Goal: Task Accomplishment & Management: Complete application form

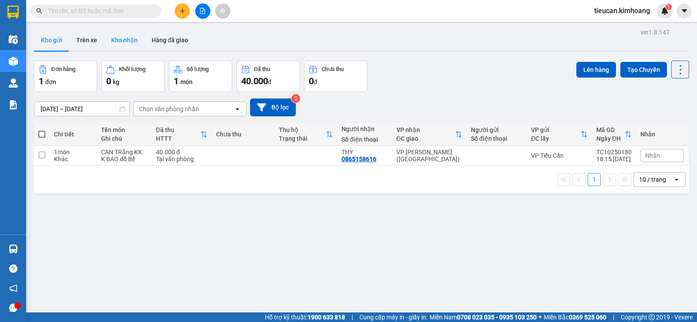
click at [125, 38] on button "Kho nhận" at bounding box center [124, 40] width 40 height 21
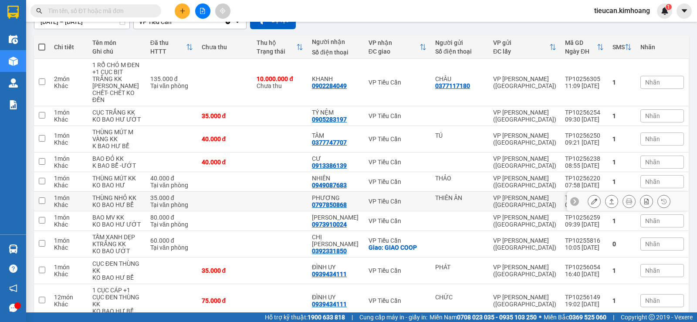
scroll to position [131, 0]
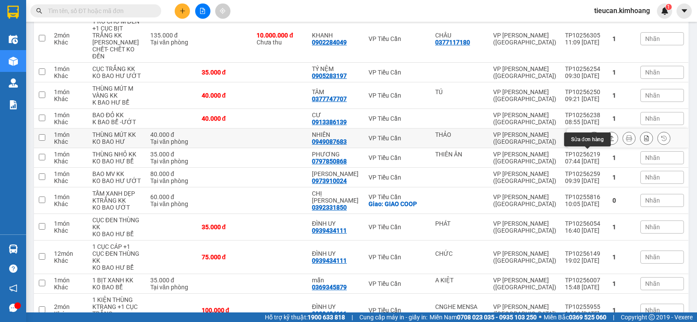
click at [591, 141] on icon at bounding box center [594, 138] width 6 height 6
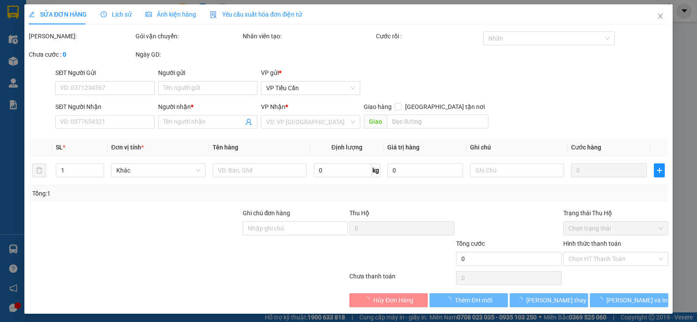
type input "THẢO"
type input "0949087683"
type input "NHIÊN"
type input "40.000"
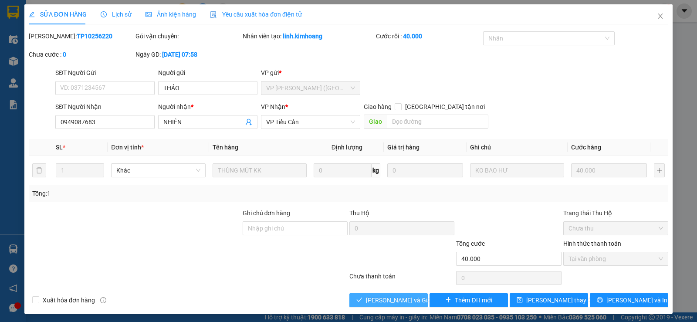
click at [409, 303] on span "[PERSON_NAME] và Giao hàng" at bounding box center [408, 300] width 84 height 10
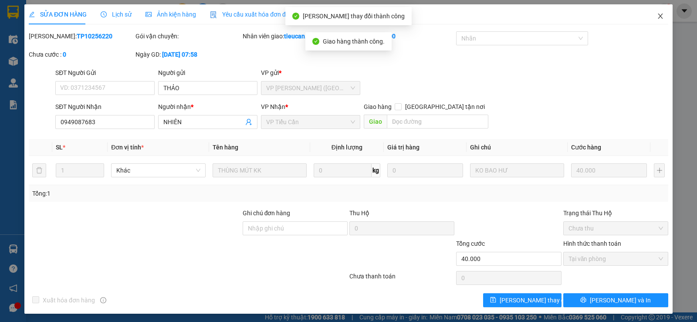
click at [657, 17] on icon "close" at bounding box center [660, 16] width 7 height 7
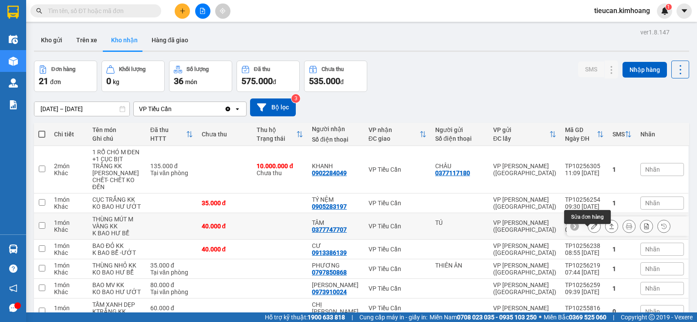
click at [591, 234] on button at bounding box center [594, 226] width 12 height 15
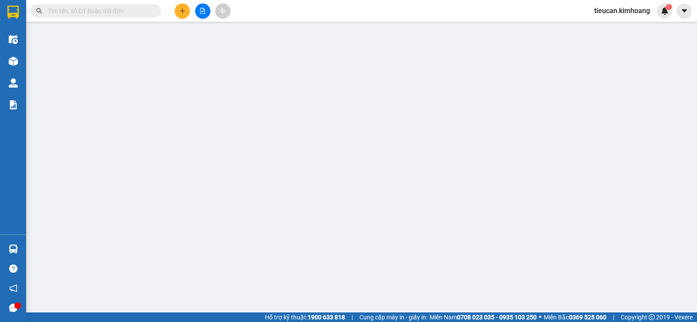
type input "TÚ"
type input "0377747707"
type input "TÂM"
type input "40.000"
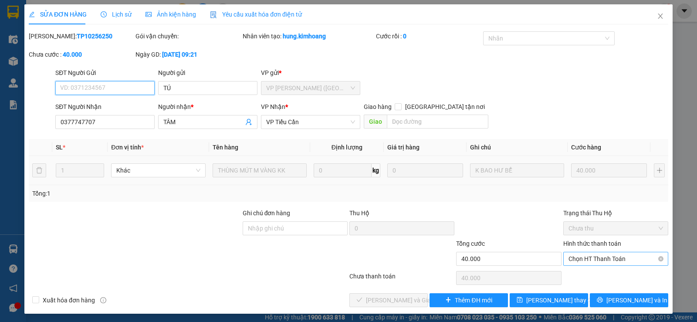
click at [575, 256] on span "Chọn HT Thanh Toán" at bounding box center [615, 258] width 94 height 13
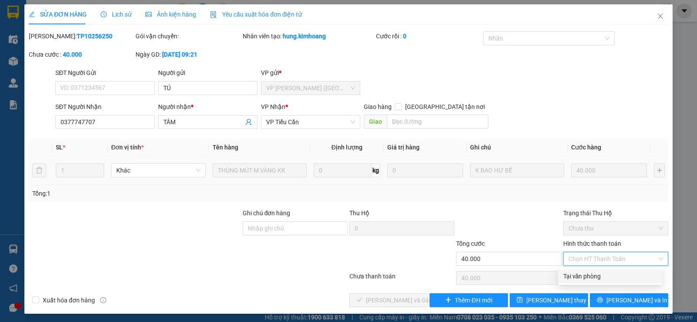
click at [562, 276] on div "Tại văn phòng" at bounding box center [610, 276] width 104 height 14
type input "0"
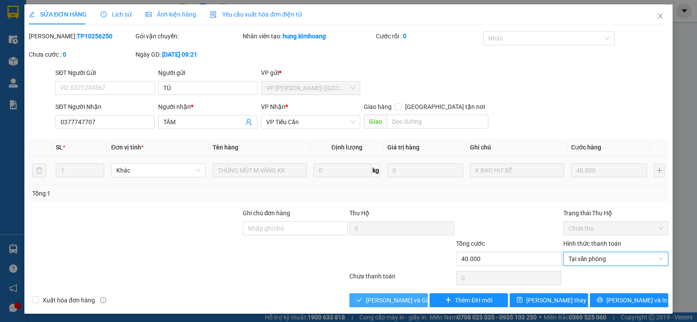
click at [357, 297] on icon "check" at bounding box center [359, 300] width 6 height 6
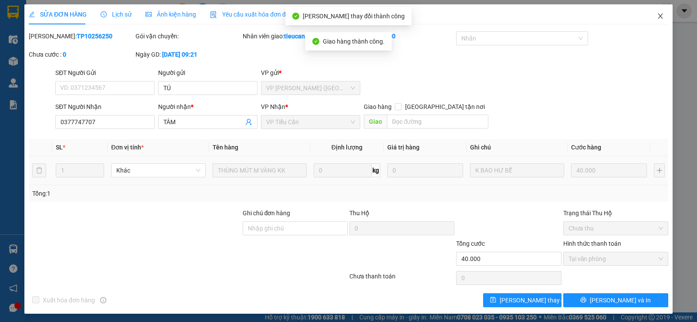
click at [649, 15] on span "Close" at bounding box center [660, 16] width 24 height 24
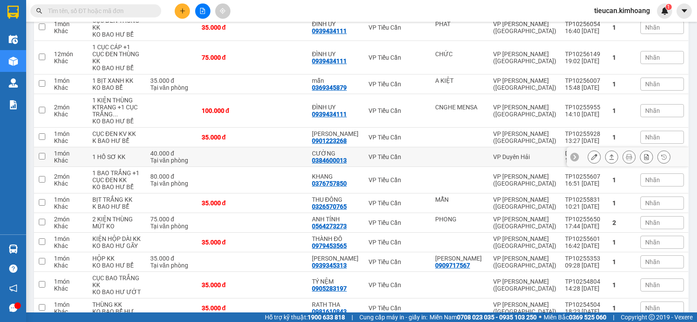
scroll to position [197, 0]
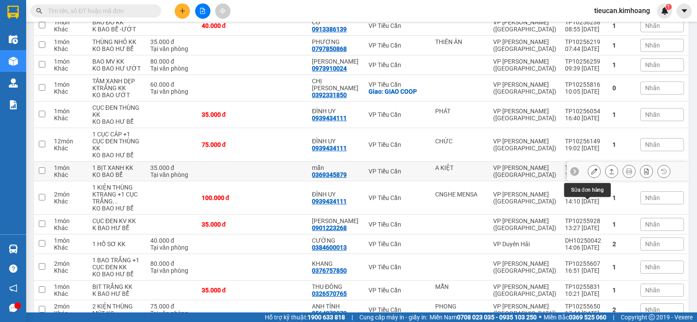
click at [591, 174] on icon at bounding box center [594, 171] width 6 height 6
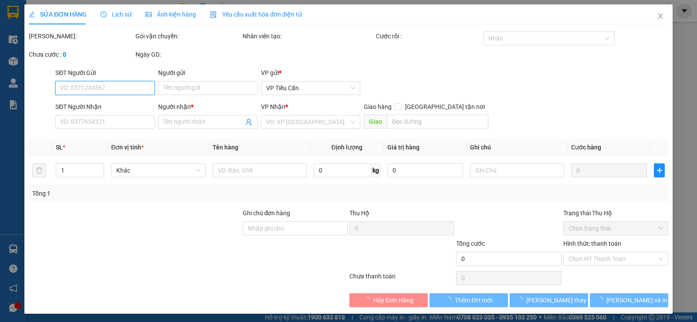
type input "A KIỆT"
type input "0369345879"
type input "mẫn"
type input "35.000"
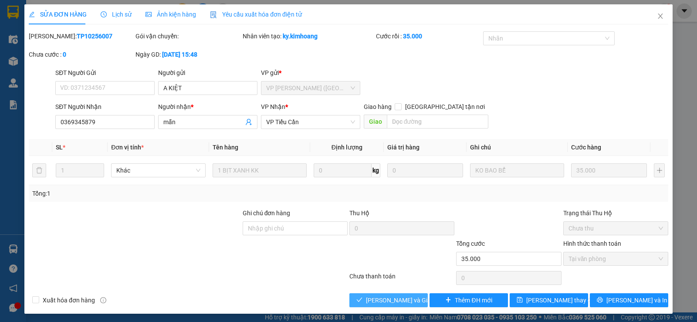
click at [387, 297] on span "[PERSON_NAME] và Giao hàng" at bounding box center [408, 300] width 84 height 10
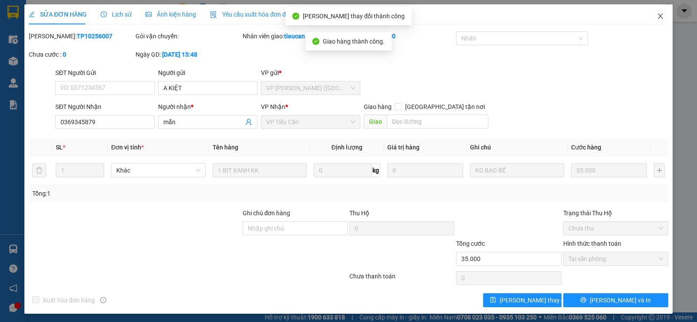
click at [656, 12] on span "Close" at bounding box center [660, 16] width 24 height 24
click at [656, 12] on span "tieucan.kimhoang" at bounding box center [622, 10] width 70 height 11
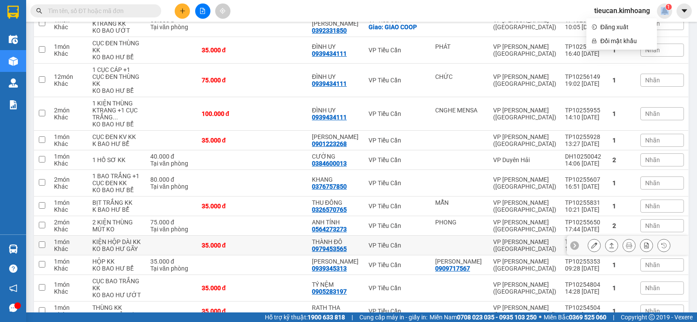
scroll to position [395, 0]
